Goal: Find specific page/section: Find specific page/section

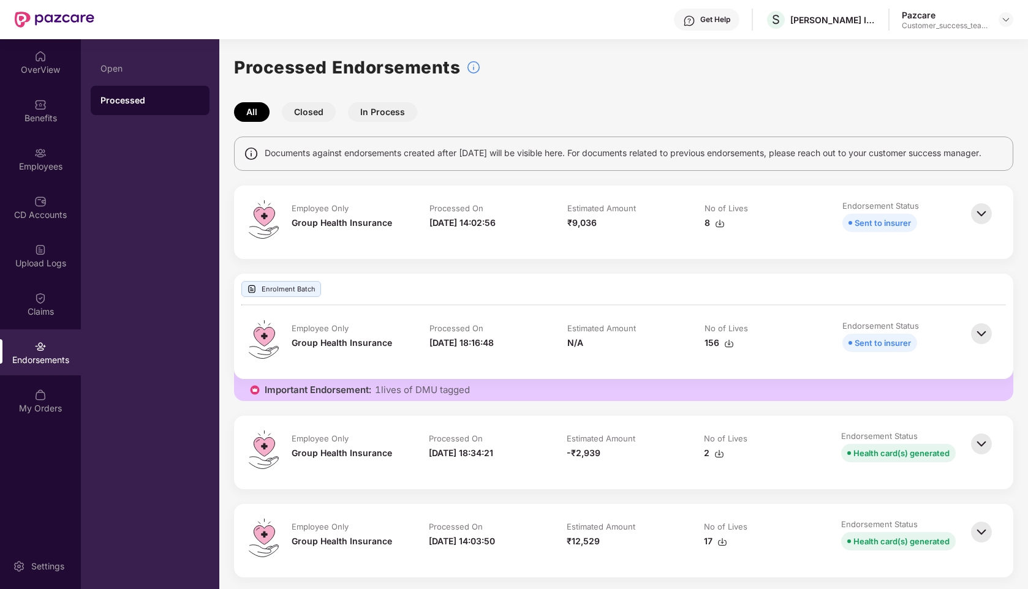
scroll to position [59, 0]
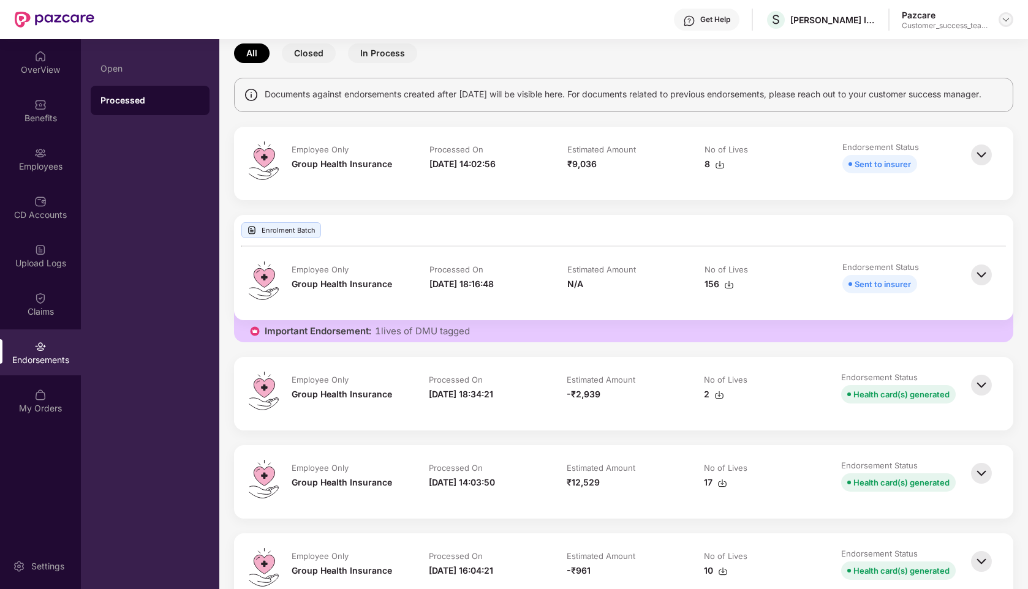
click at [999, 17] on div at bounding box center [1006, 19] width 15 height 15
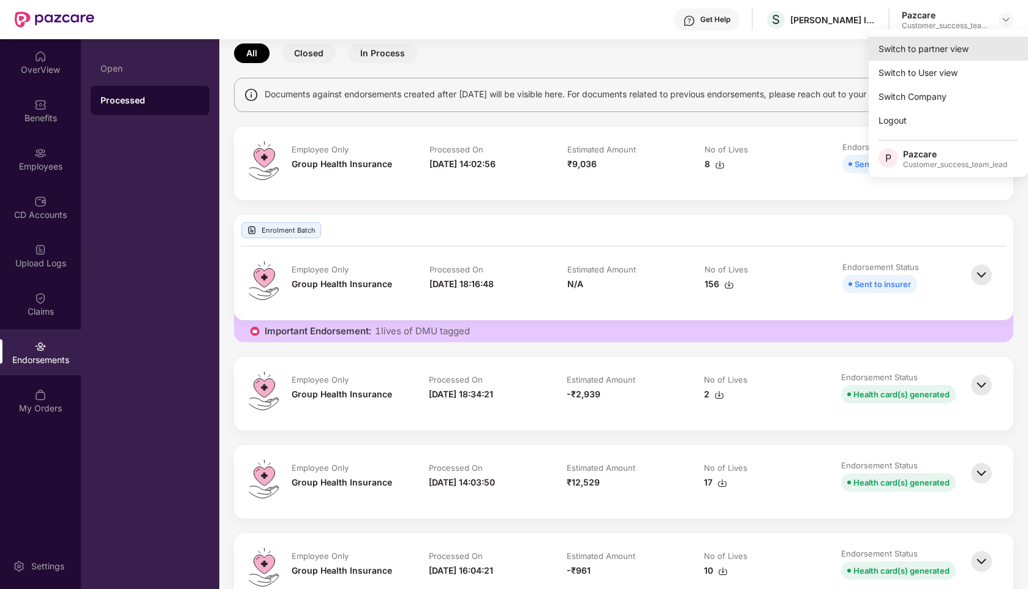
click at [898, 50] on div "Switch to partner view" at bounding box center [948, 49] width 159 height 24
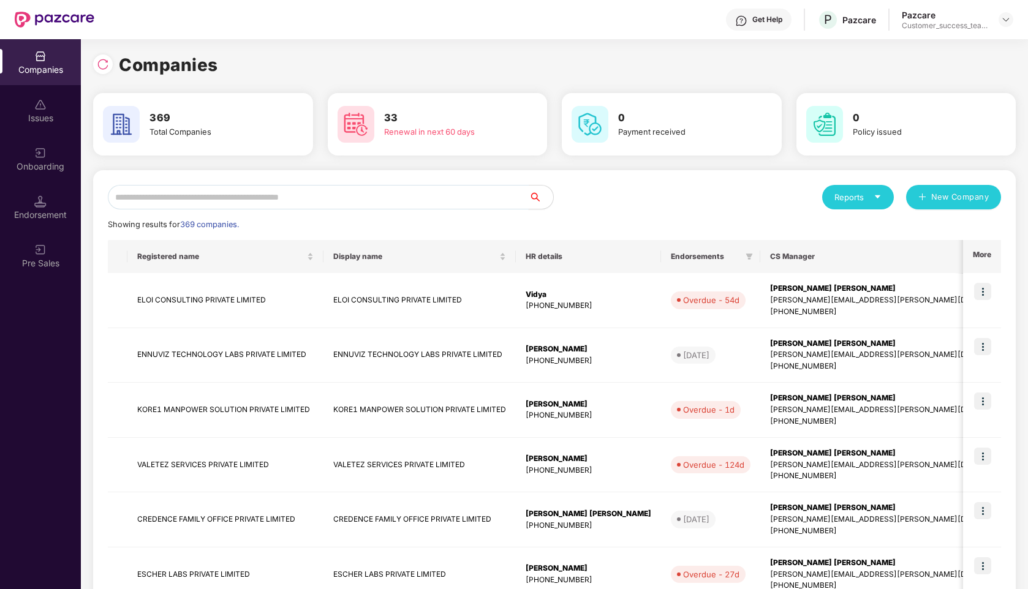
click at [392, 196] on input "text" at bounding box center [318, 197] width 421 height 25
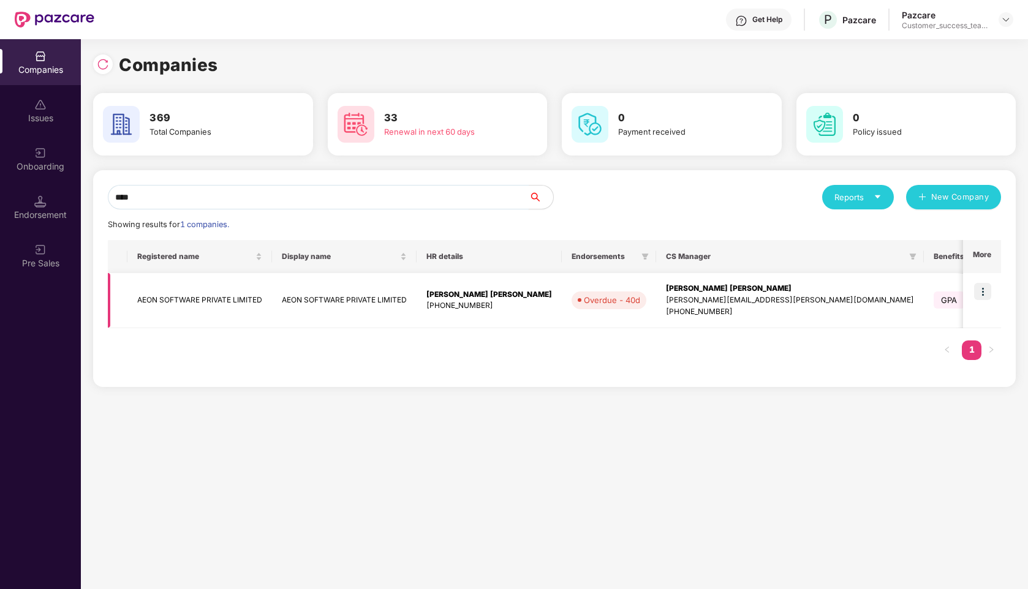
type input "****"
click at [979, 286] on img at bounding box center [982, 291] width 17 height 17
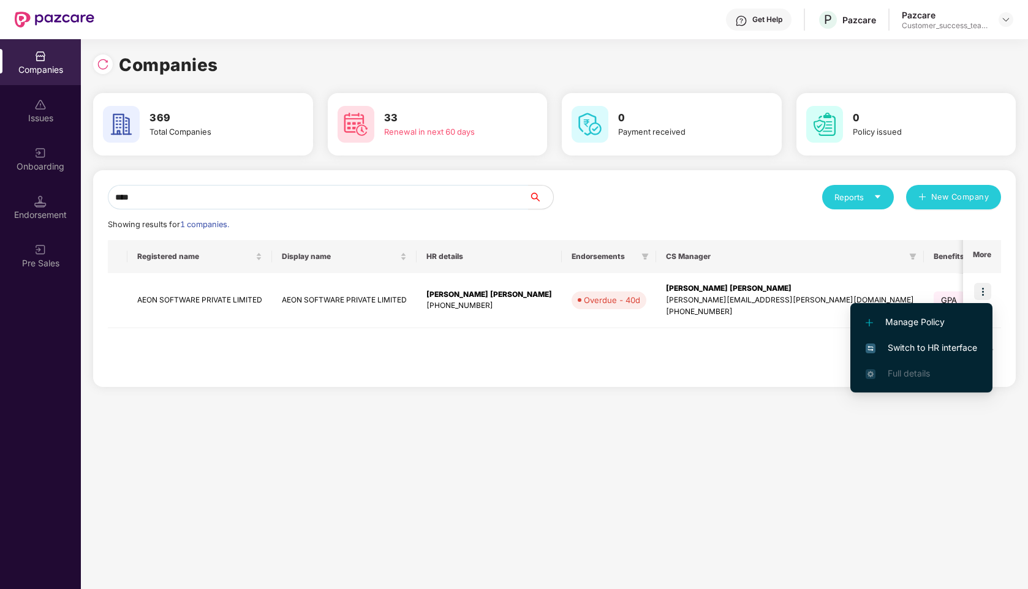
click at [893, 349] on span "Switch to HR interface" at bounding box center [922, 347] width 112 height 13
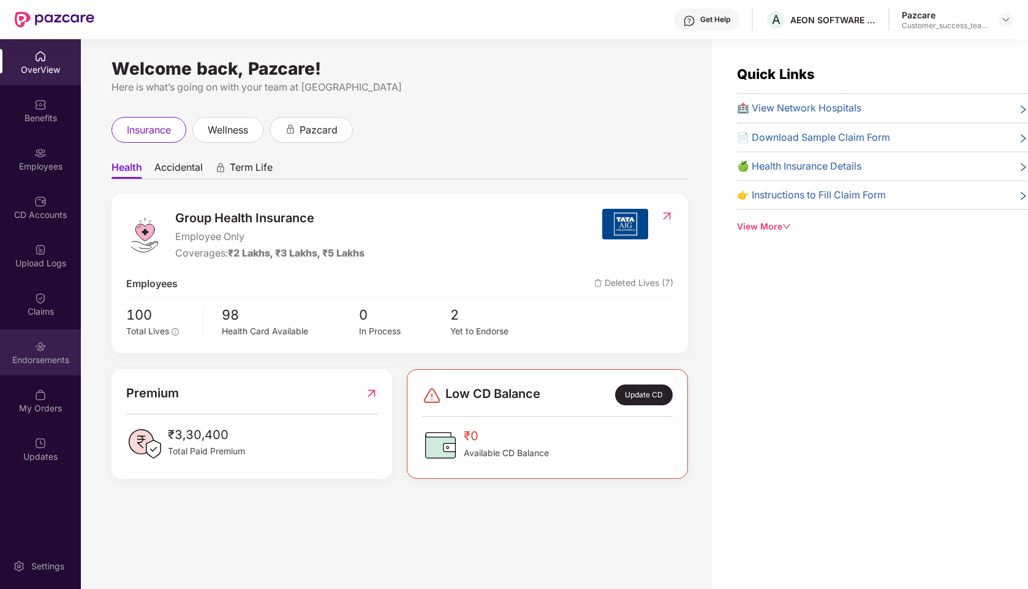
click at [40, 350] on img at bounding box center [40, 347] width 12 height 12
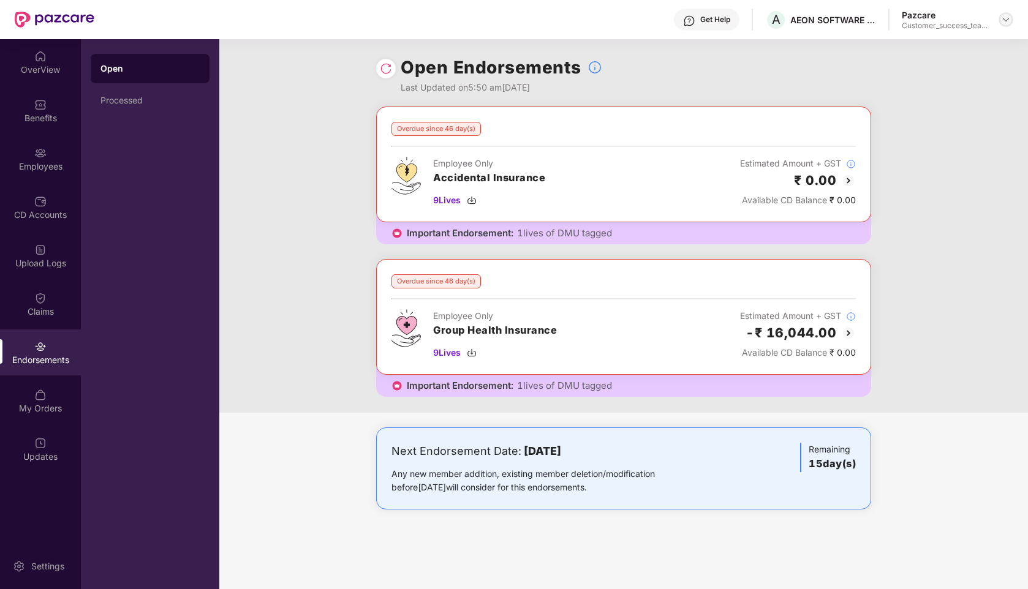
click at [1007, 20] on img at bounding box center [1006, 20] width 10 height 10
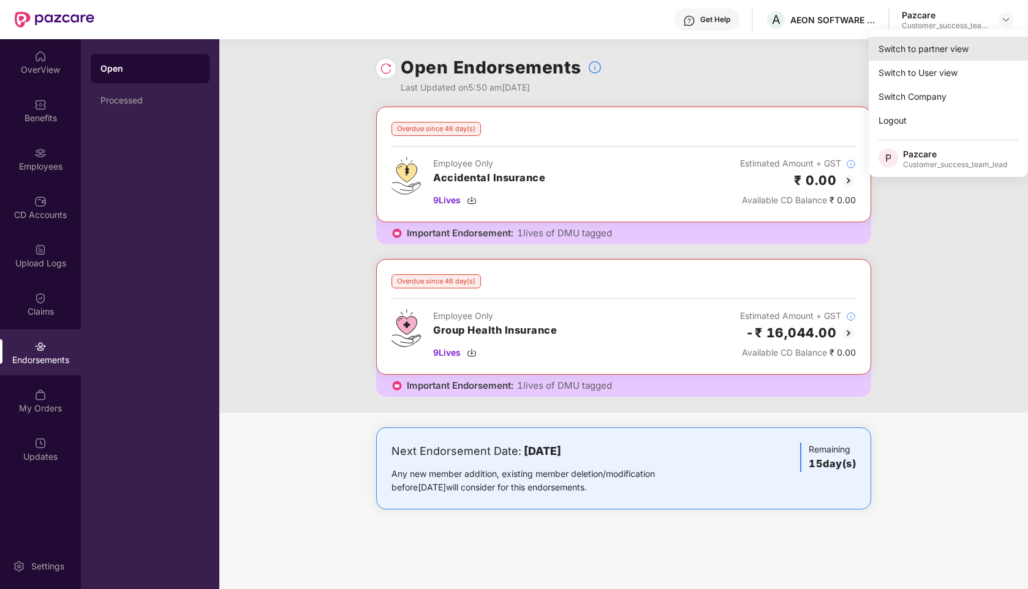
click at [937, 45] on div "Switch to partner view" at bounding box center [948, 49] width 159 height 24
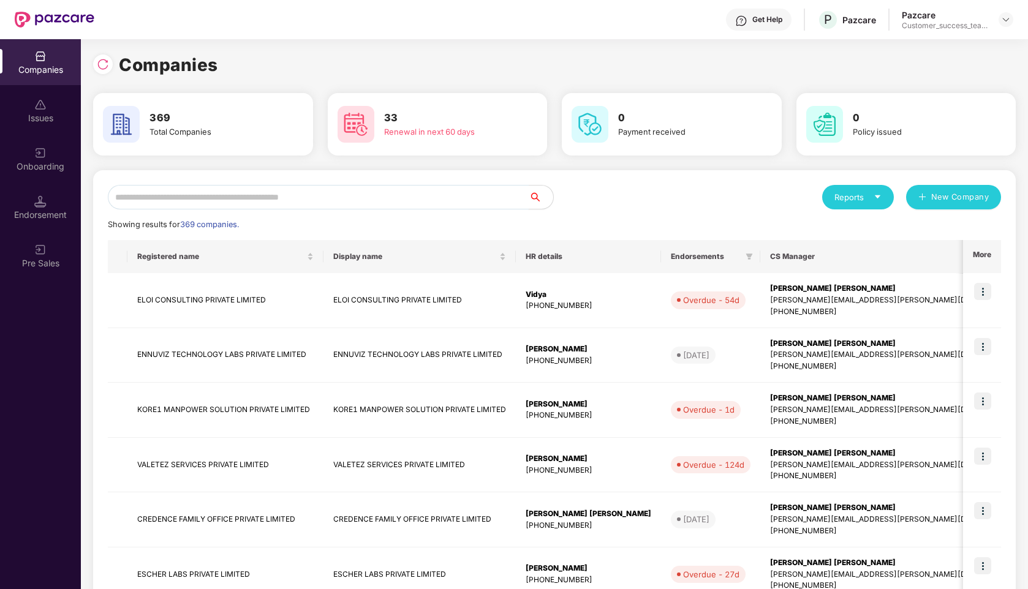
click at [378, 199] on input "text" at bounding box center [318, 197] width 421 height 25
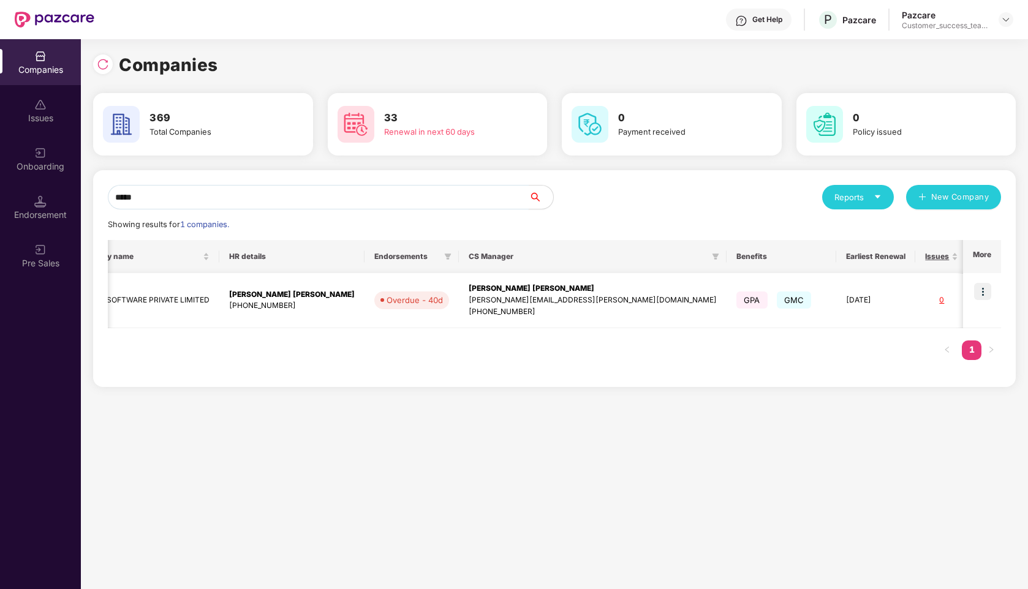
scroll to position [0, 0]
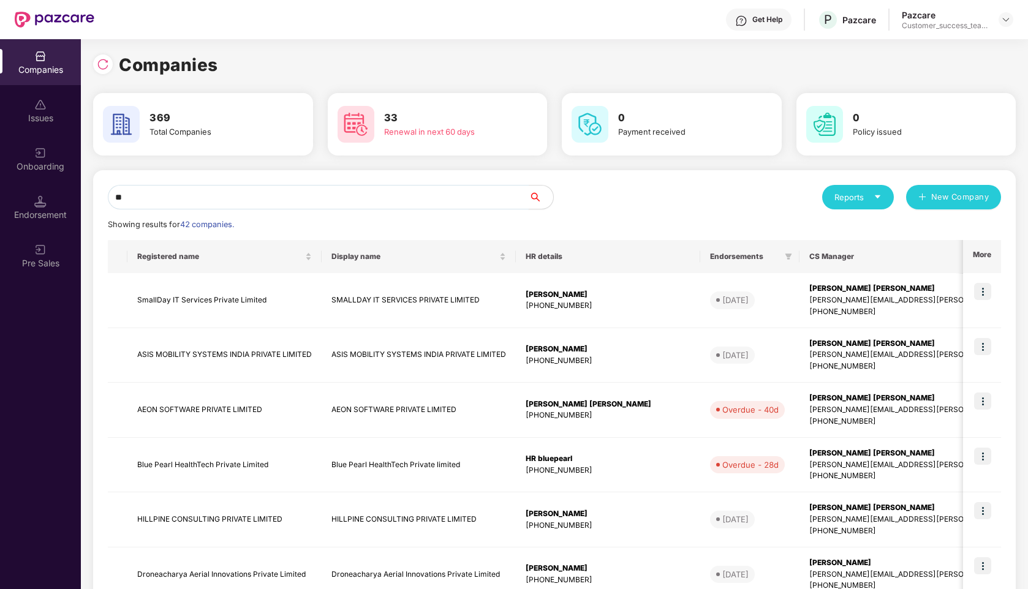
type input "*"
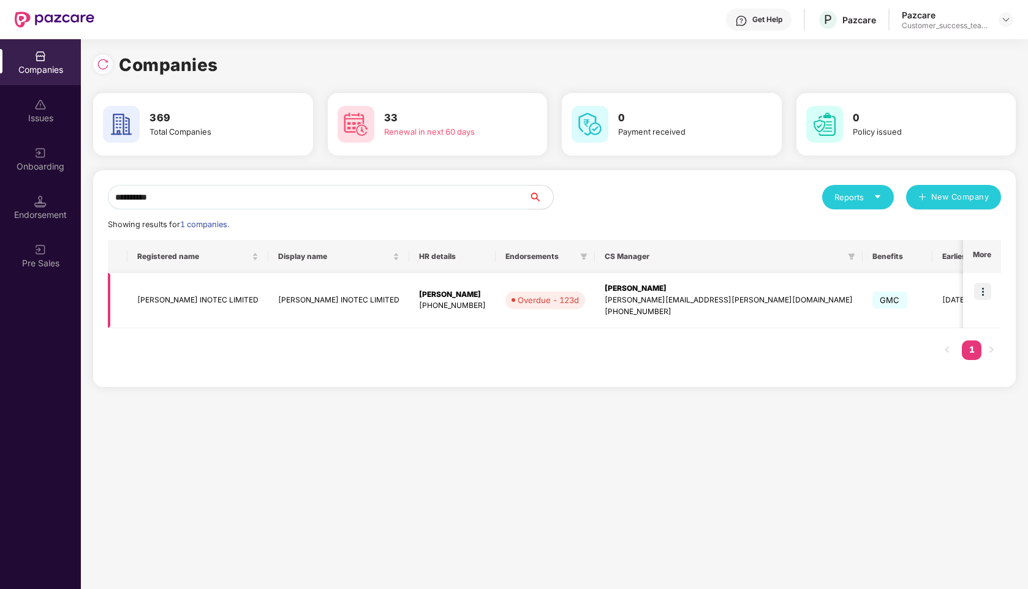
type input "**********"
click at [985, 290] on img at bounding box center [982, 291] width 17 height 17
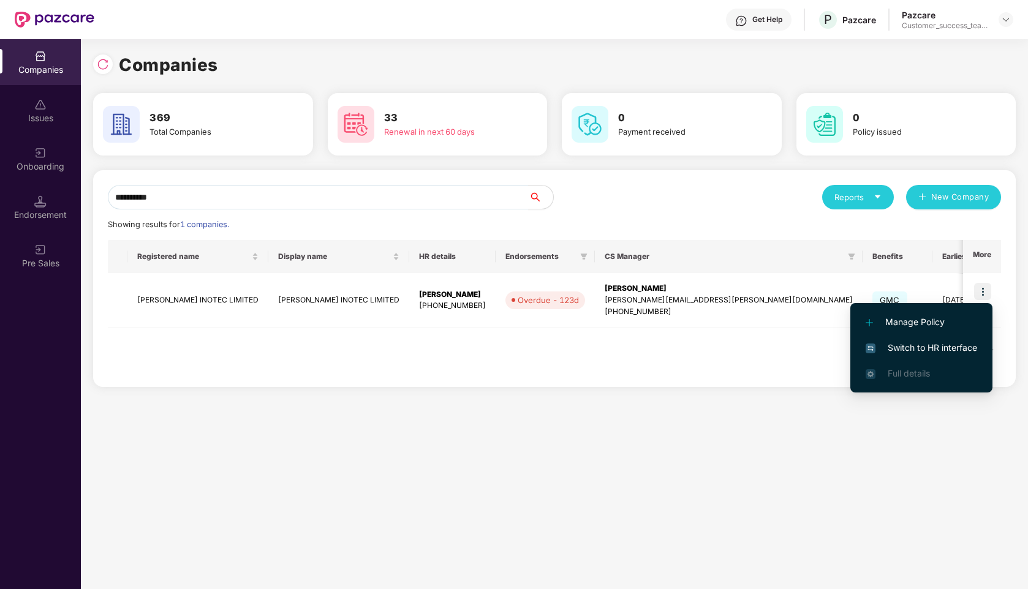
click at [919, 339] on li "Switch to HR interface" at bounding box center [922, 348] width 142 height 26
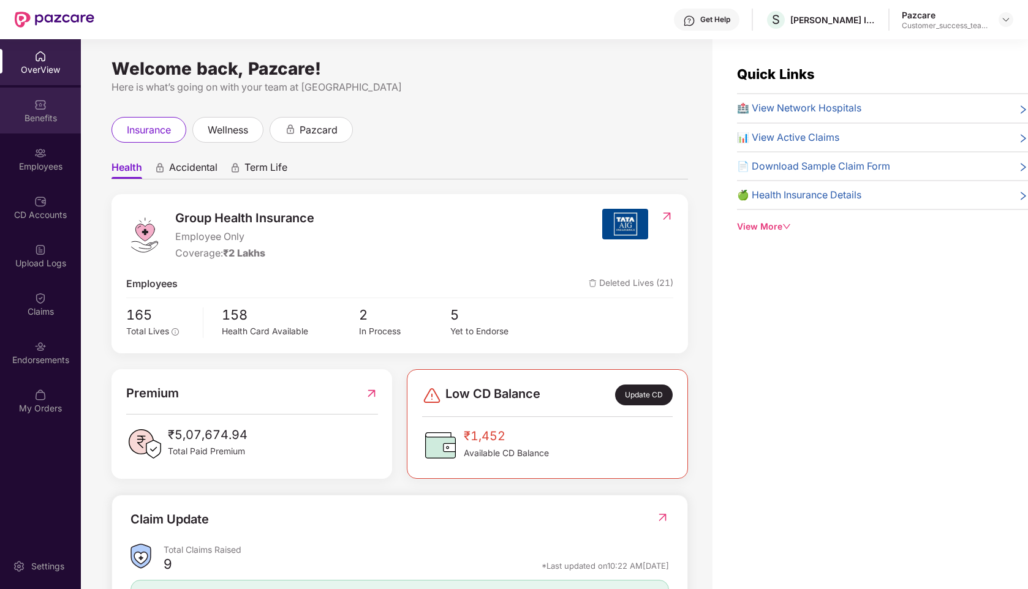
click at [43, 119] on div "Benefits" at bounding box center [40, 118] width 81 height 12
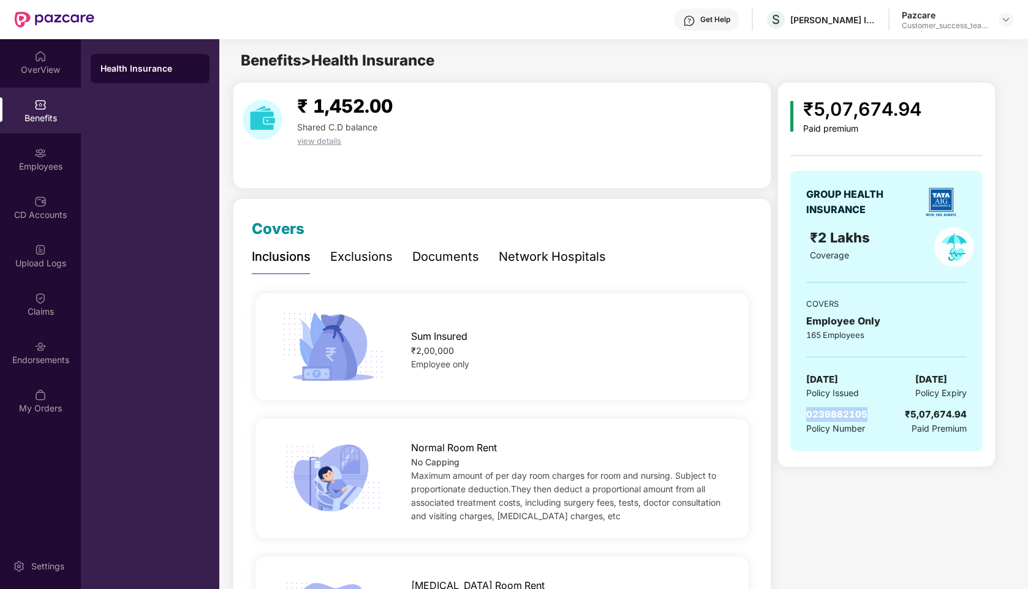
drag, startPoint x: 879, startPoint y: 414, endPoint x: 807, endPoint y: 416, distance: 72.3
click at [807, 416] on div "0239882105 Policy Number ₹5,07,674.94 Paid Premium" at bounding box center [886, 421] width 161 height 28
copy span "0239882105"
click at [50, 156] on div "Employees" at bounding box center [40, 159] width 81 height 46
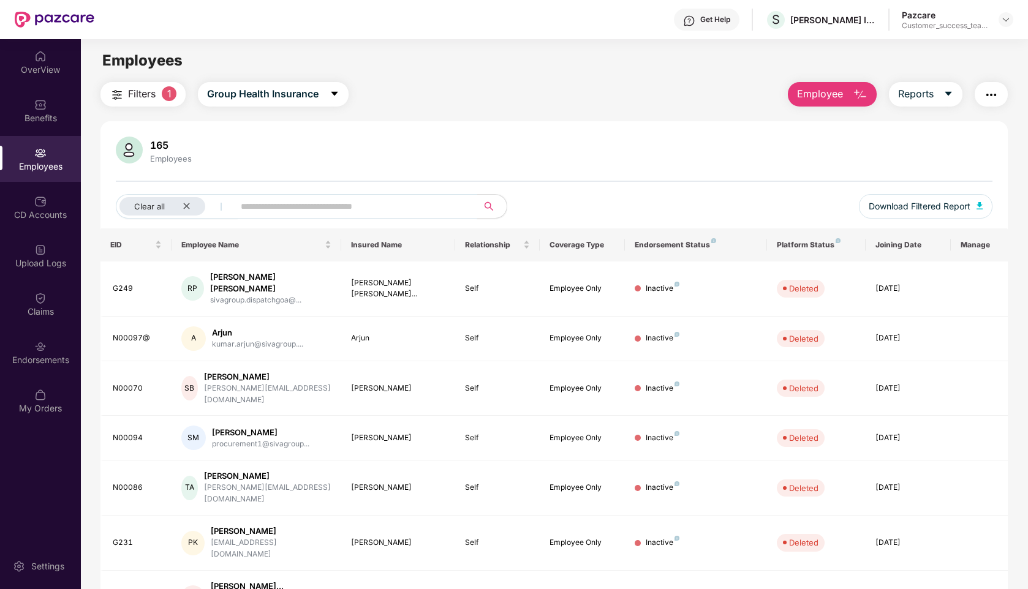
click at [390, 213] on input "text" at bounding box center [351, 206] width 220 height 18
click at [305, 94] on span "Group Health Insurance" at bounding box center [263, 93] width 112 height 15
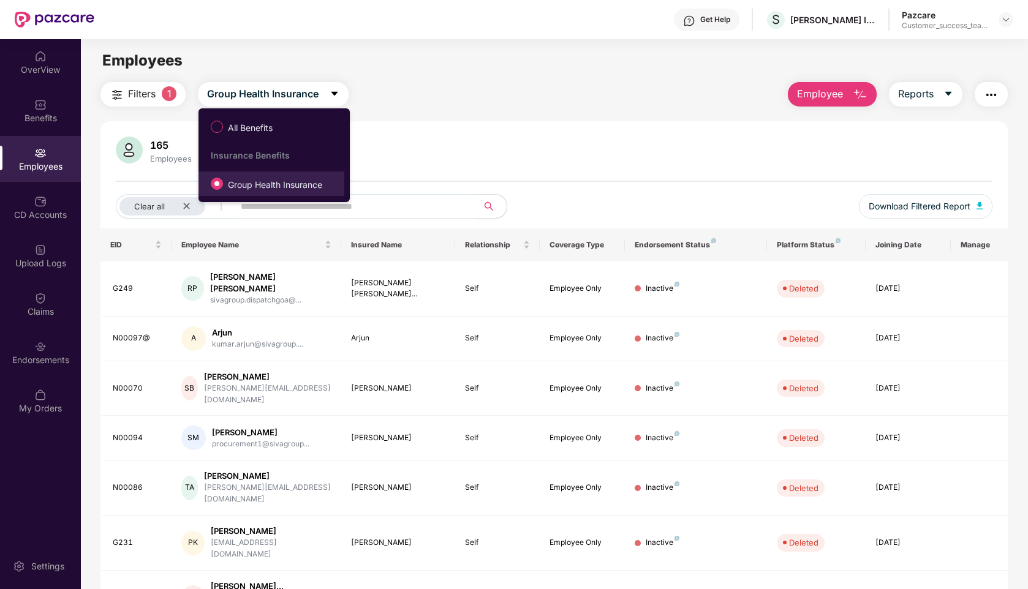
click at [265, 189] on span "Group Health Insurance" at bounding box center [275, 184] width 104 height 13
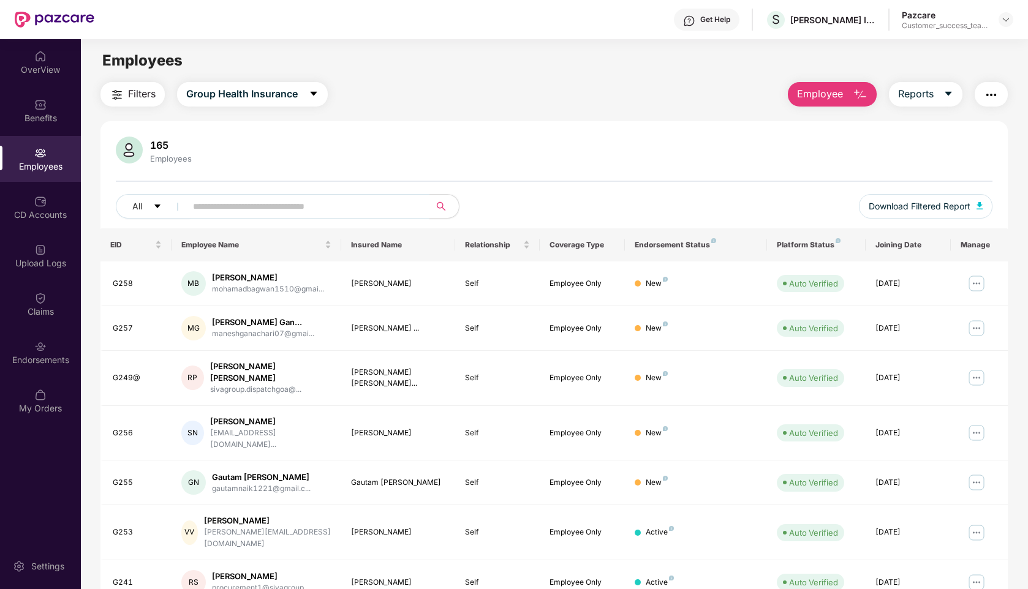
click at [303, 208] on input "text" at bounding box center [303, 206] width 220 height 18
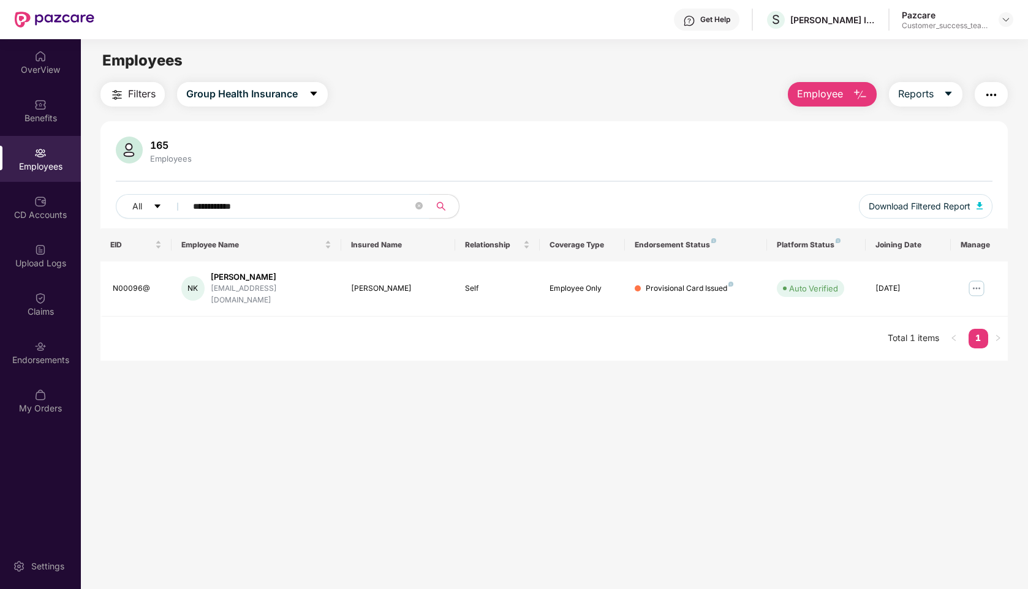
type input "**********"
click at [150, 97] on span "Filters" at bounding box center [142, 93] width 28 height 15
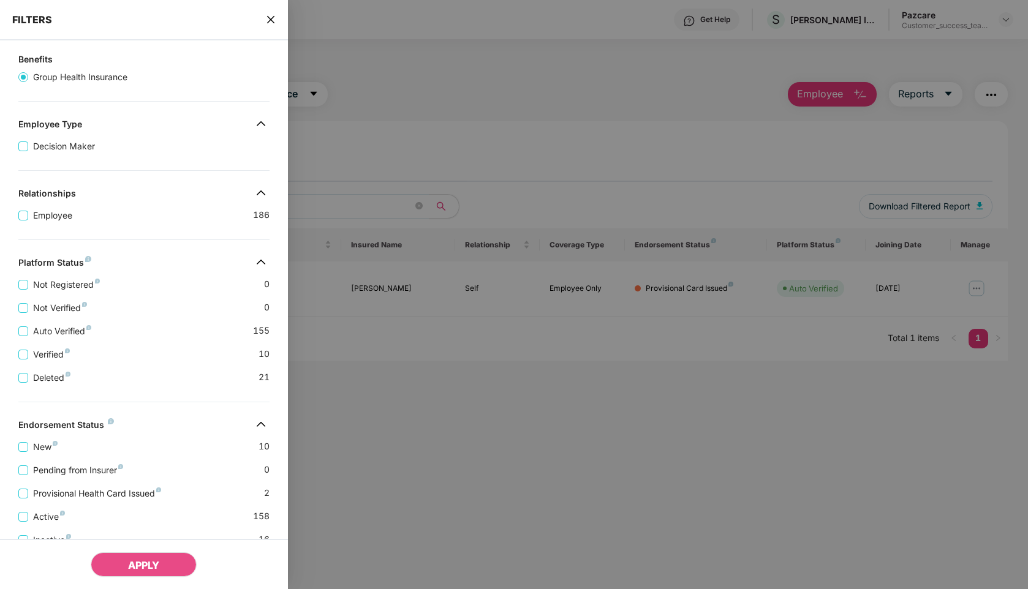
scroll to position [140, 0]
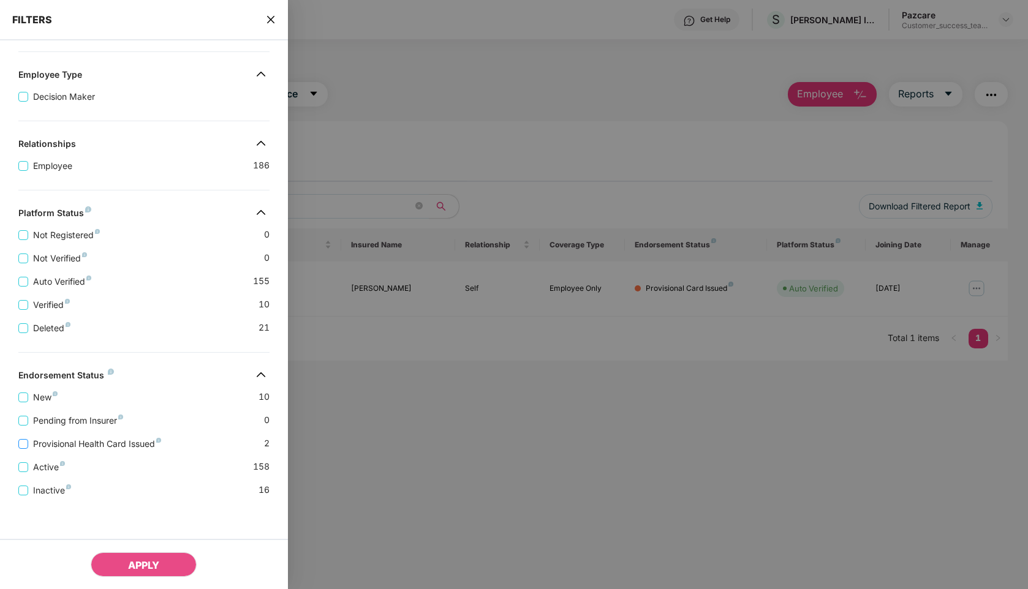
click at [60, 441] on span "Provisional Health Card Issued" at bounding box center [97, 444] width 138 height 13
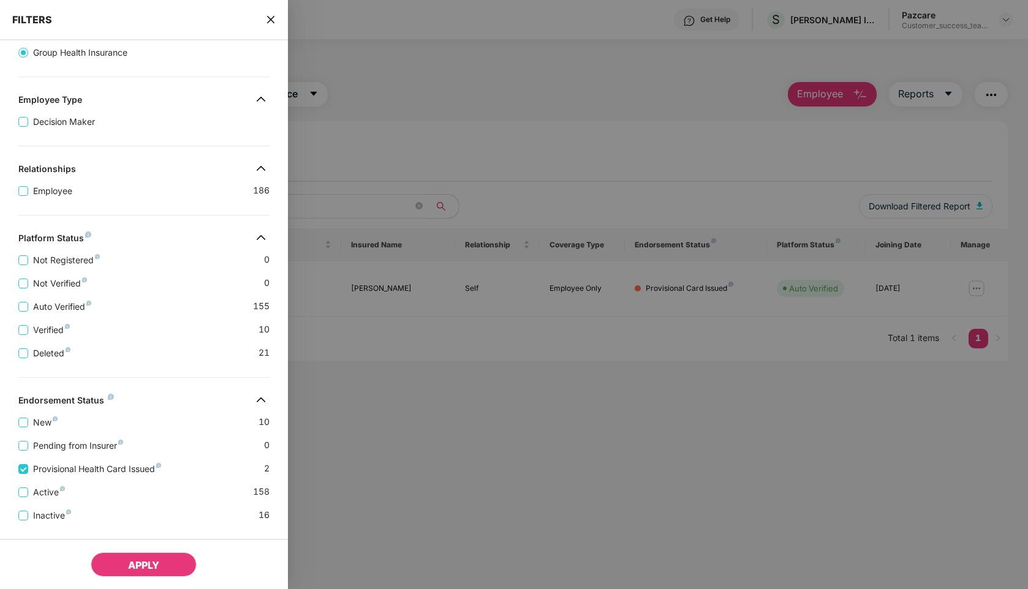
click at [142, 568] on span "APPLY" at bounding box center [143, 565] width 31 height 12
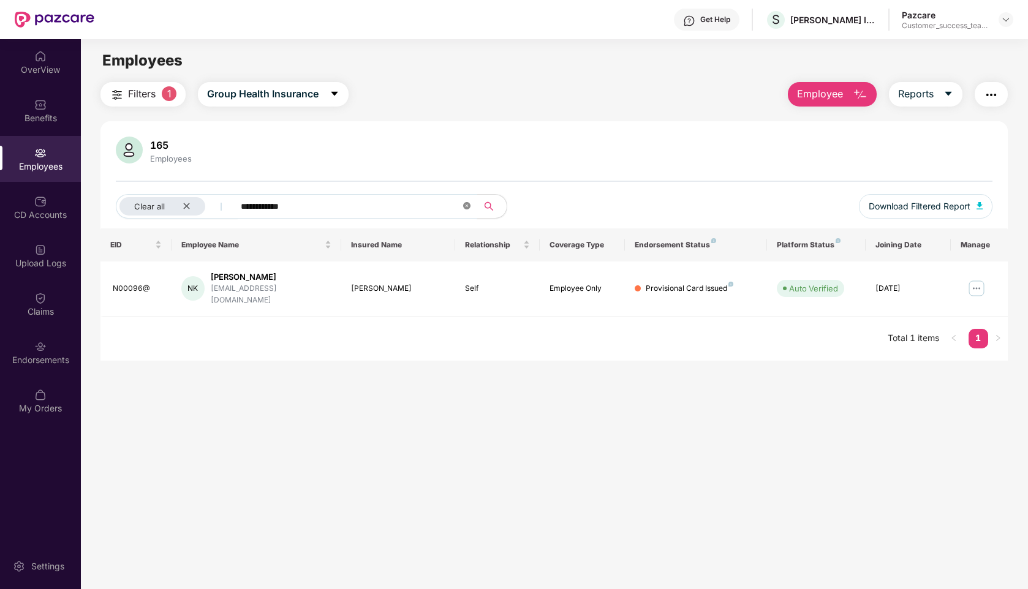
click at [466, 210] on span at bounding box center [466, 207] width 7 height 12
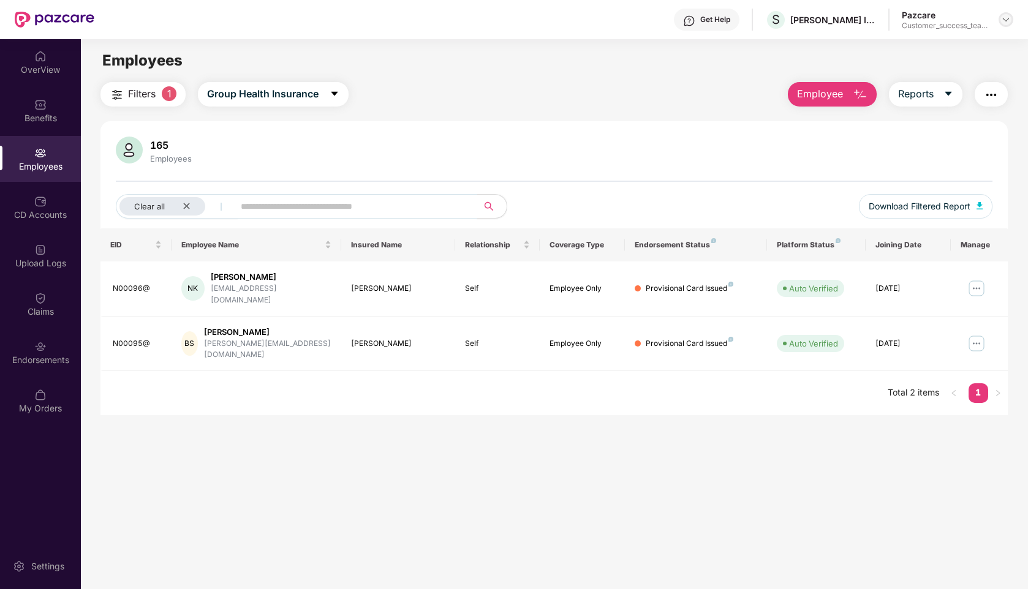
click at [1002, 21] on img at bounding box center [1006, 20] width 10 height 10
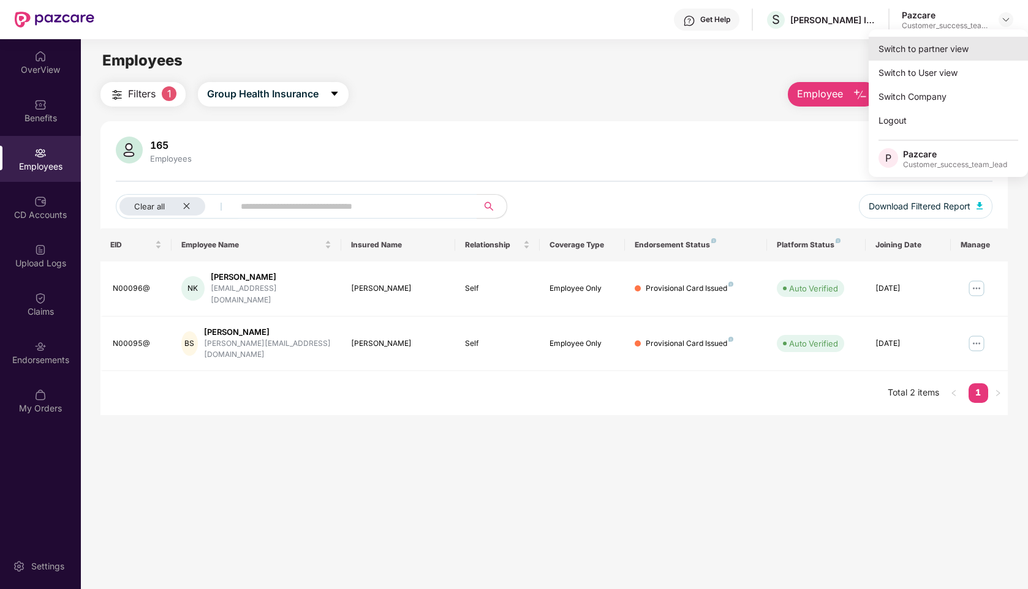
click at [899, 40] on div "Switch to partner view" at bounding box center [948, 49] width 159 height 24
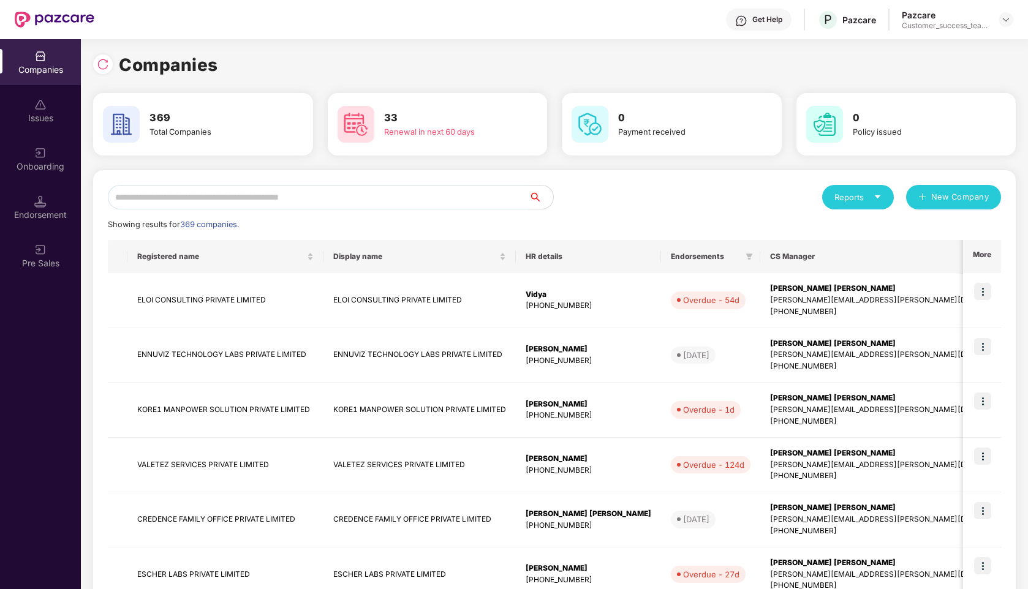
click at [269, 198] on input "text" at bounding box center [318, 197] width 421 height 25
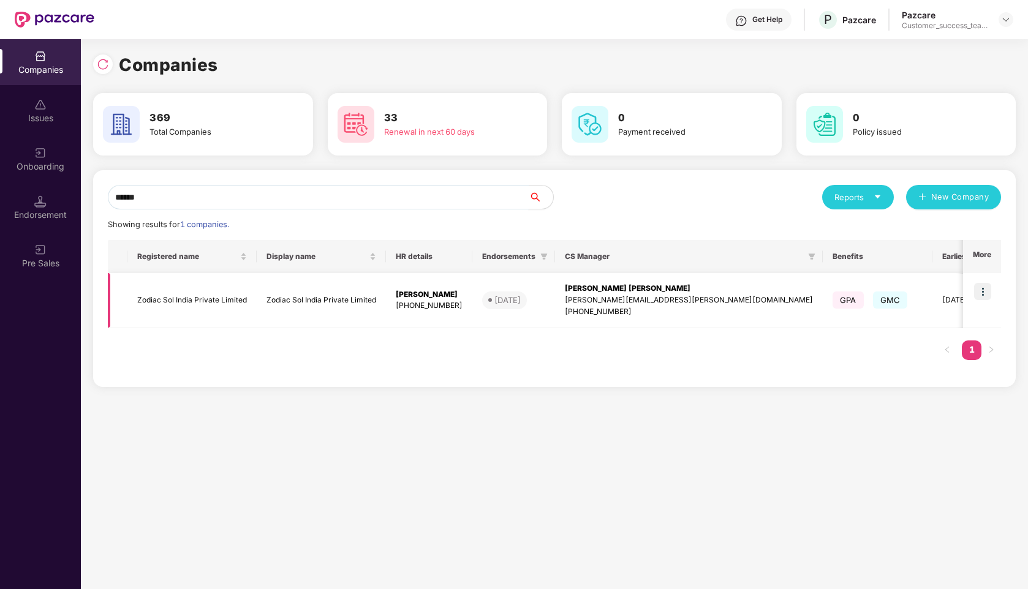
type input "******"
click at [976, 290] on img at bounding box center [982, 291] width 17 height 17
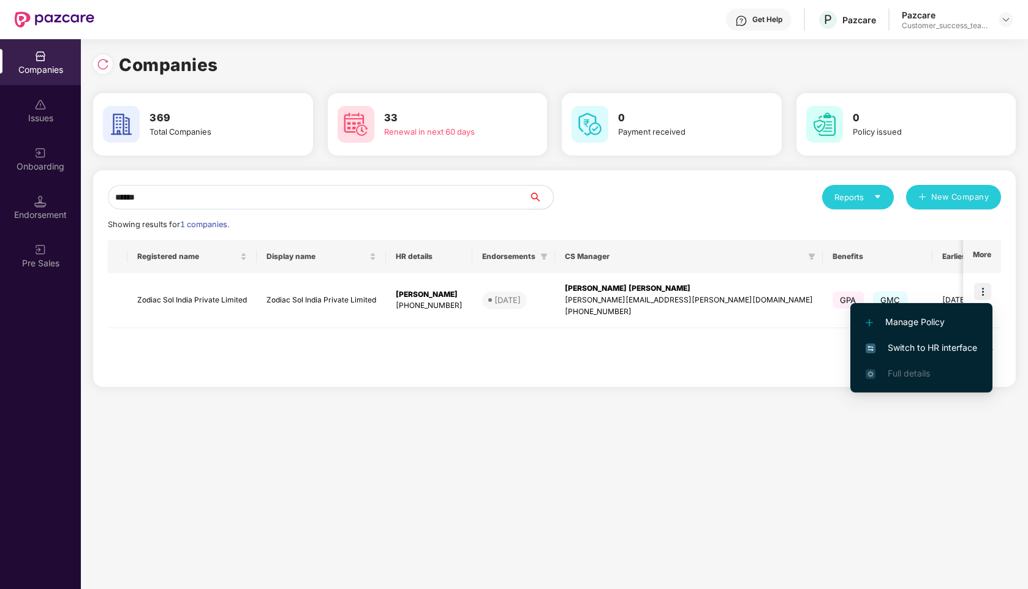
click at [911, 352] on span "Switch to HR interface" at bounding box center [922, 347] width 112 height 13
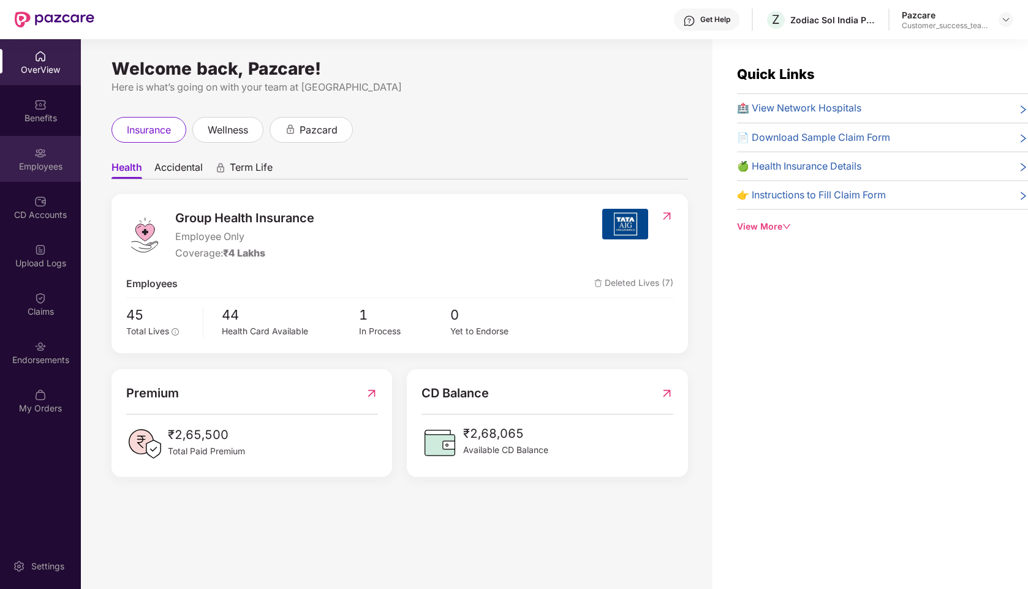
click at [45, 159] on div "Employees" at bounding box center [40, 159] width 81 height 46
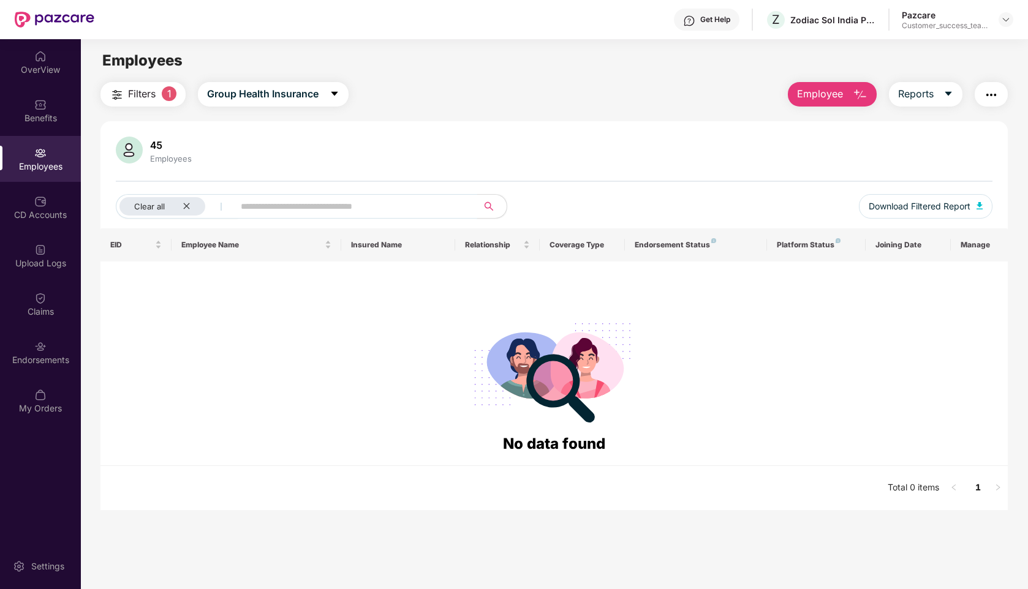
click at [270, 205] on input "text" at bounding box center [351, 206] width 220 height 18
type input "**********"
click at [257, 95] on span "Group Health Insurance" at bounding box center [263, 93] width 112 height 15
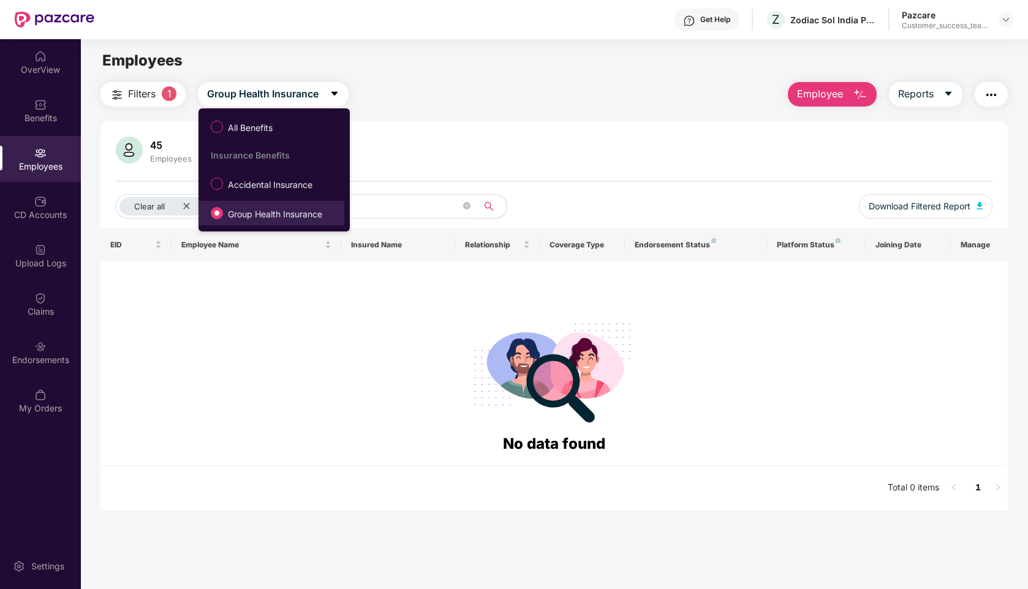
click at [244, 208] on span "Group Health Insurance" at bounding box center [275, 214] width 104 height 13
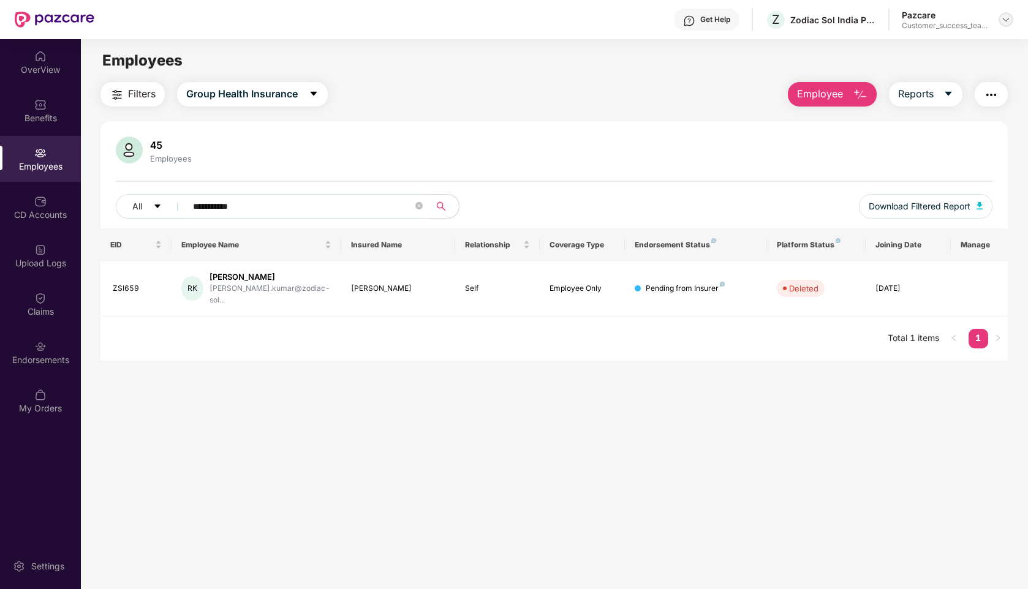
click at [1006, 16] on img at bounding box center [1006, 20] width 10 height 10
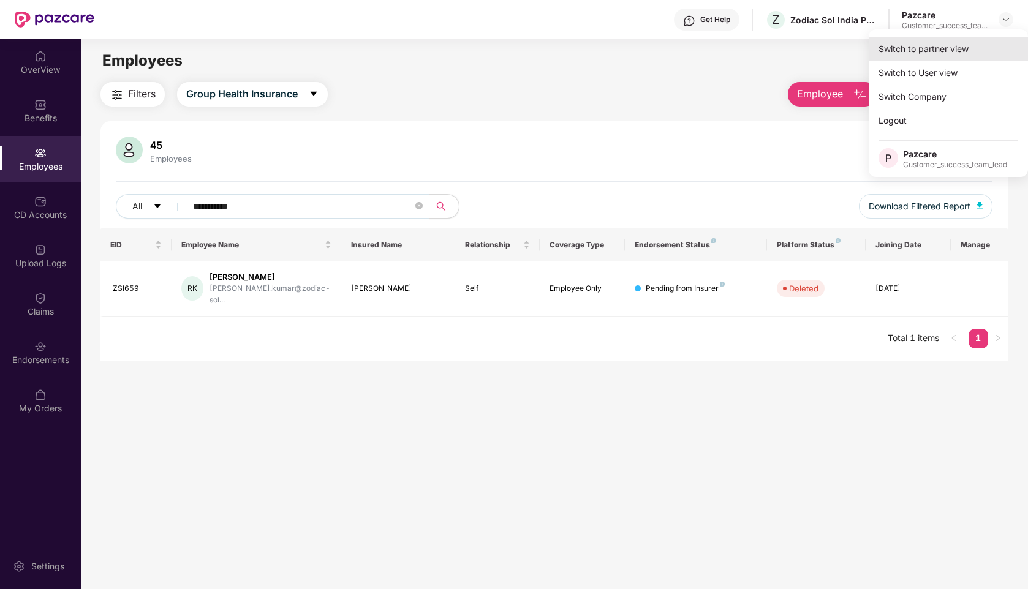
click at [926, 53] on div "Switch to partner view" at bounding box center [948, 49] width 159 height 24
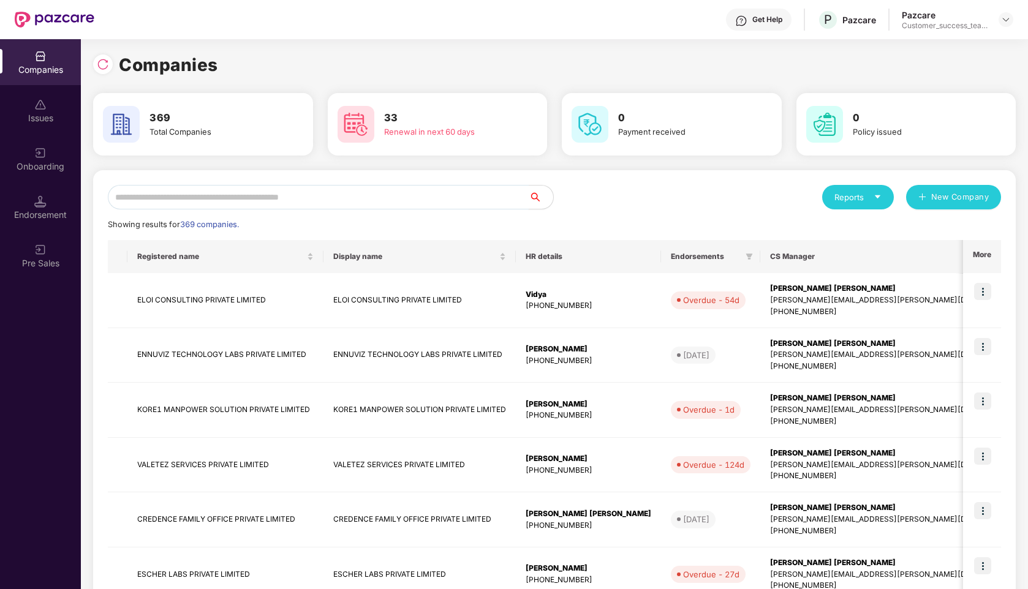
click at [335, 198] on input "text" at bounding box center [318, 197] width 421 height 25
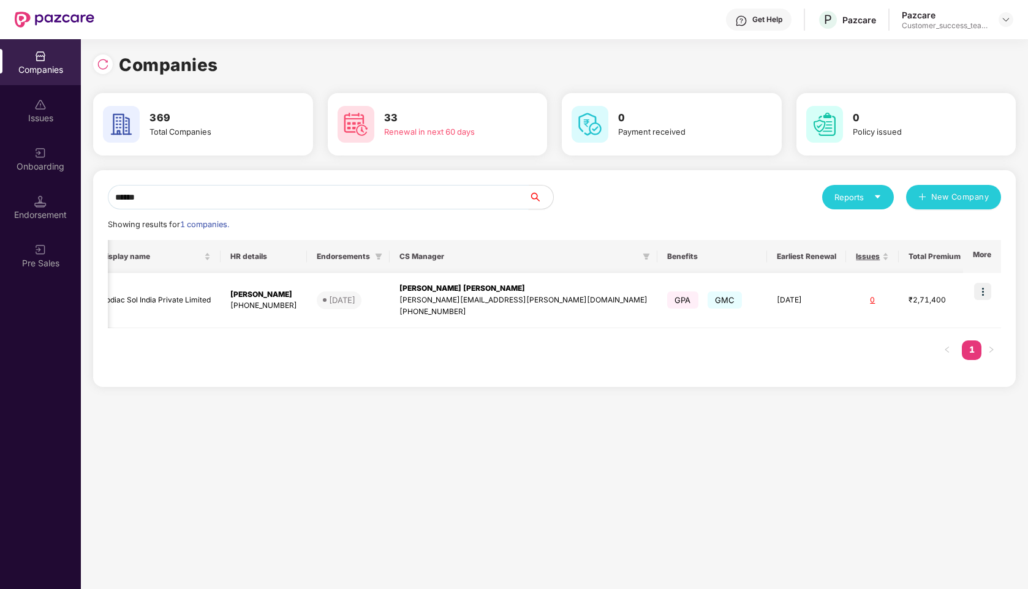
scroll to position [0, 0]
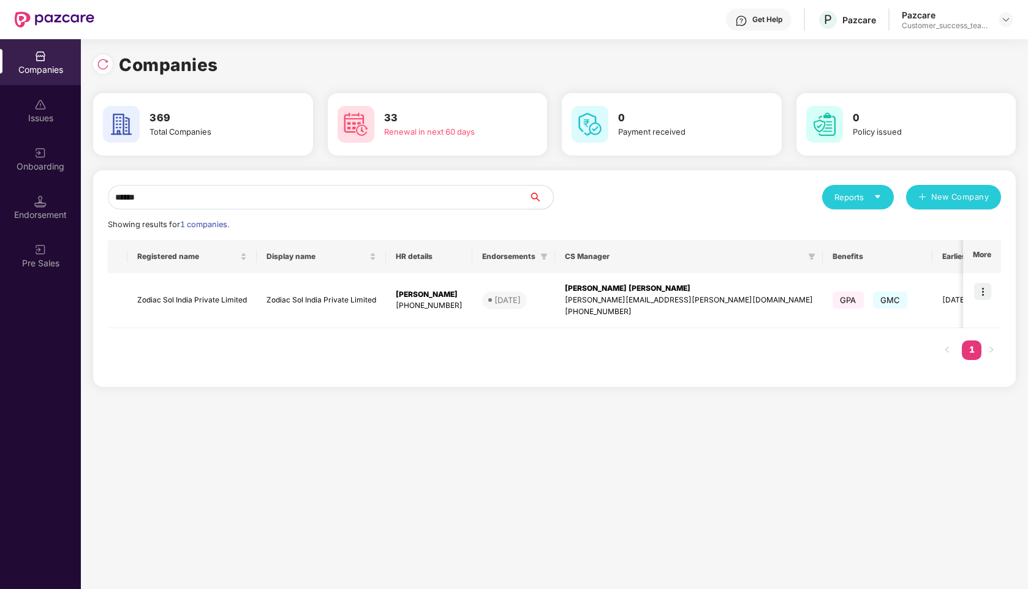
type input "******"
